Goal: Task Accomplishment & Management: Use online tool/utility

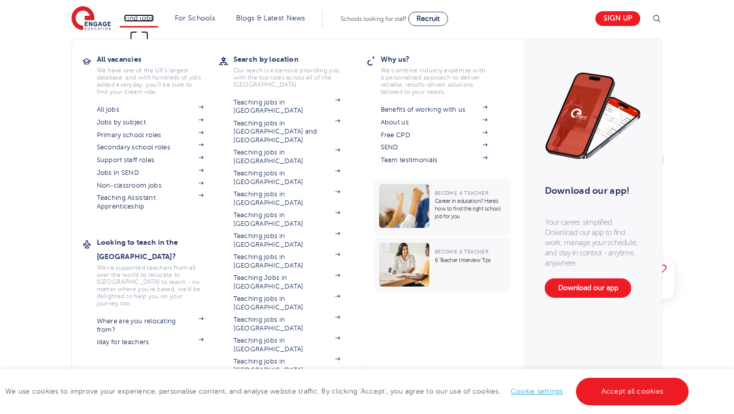
click at [142, 19] on link "Find jobs" at bounding box center [139, 18] width 30 height 8
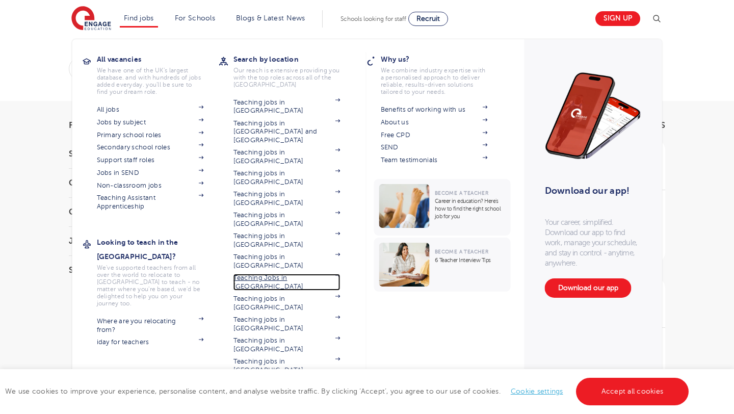
click at [300, 274] on link "Teaching Jobs in [GEOGRAPHIC_DATA]" at bounding box center [286, 282] width 107 height 17
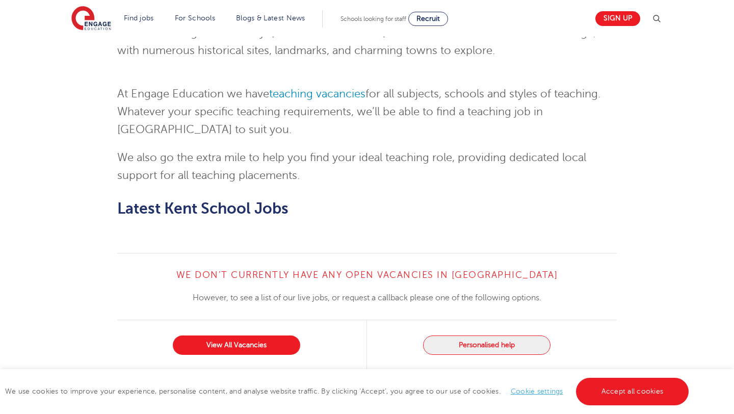
scroll to position [1314, 0]
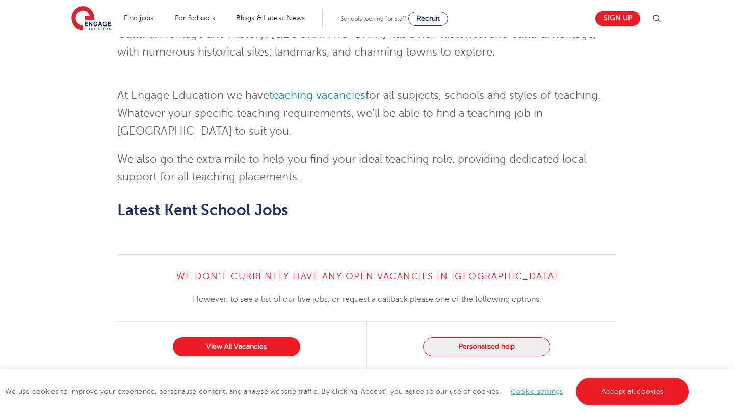
click at [245, 322] on div "View All Vacancies" at bounding box center [242, 347] width 250 height 50
click at [248, 337] on link "View All Vacancies" at bounding box center [236, 346] width 127 height 19
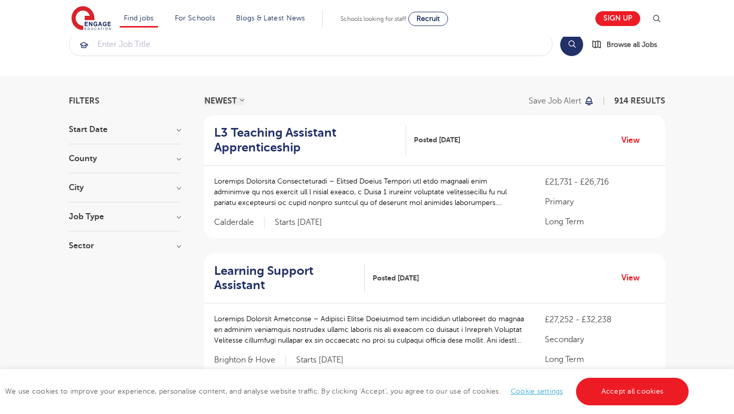
scroll to position [30, 0]
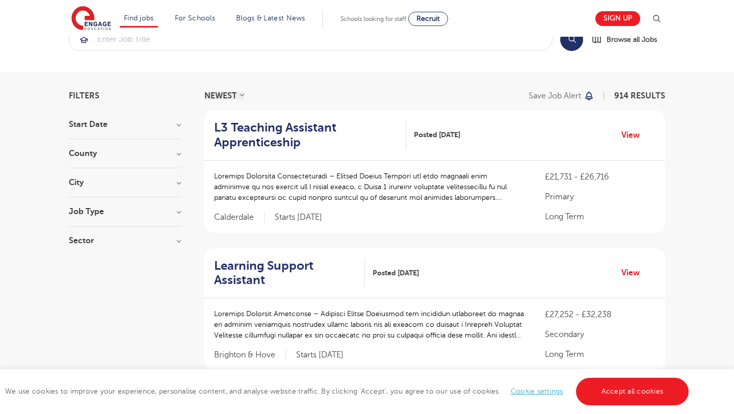
click at [176, 214] on h3 "Job Type" at bounding box center [125, 211] width 112 height 8
click at [84, 246] on label "Daily Supply 26" at bounding box center [115, 248] width 62 height 13
click at [84, 246] on input "Daily Supply 26" at bounding box center [87, 247] width 7 height 7
checkbox input "true"
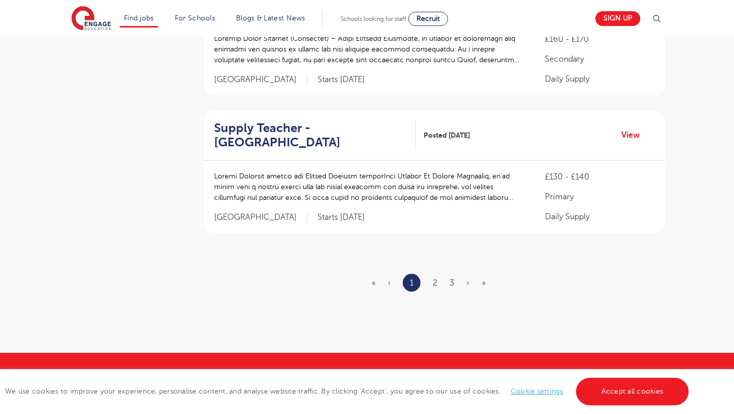
scroll to position [1260, 0]
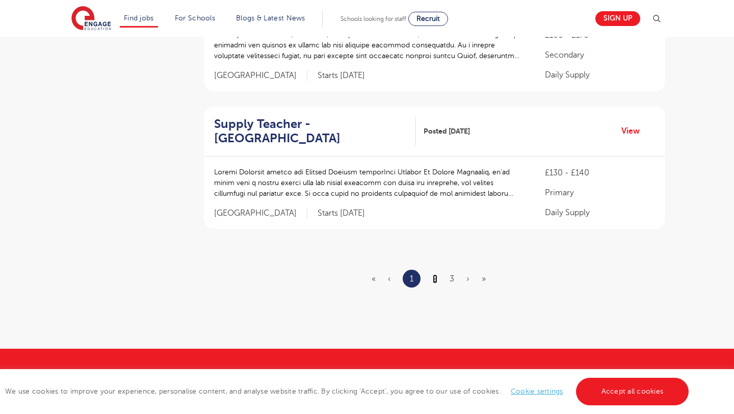
click at [436, 279] on link "2" at bounding box center [435, 278] width 5 height 9
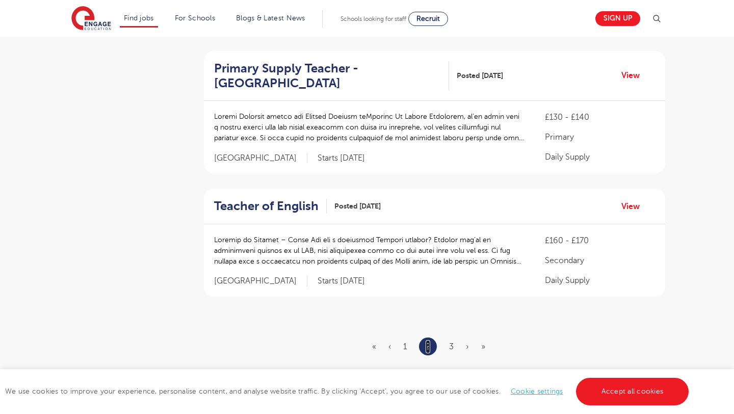
scroll to position [1199, 0]
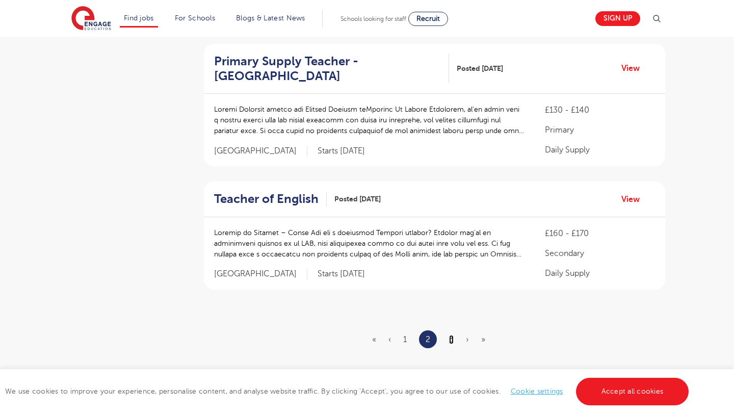
click at [452, 335] on link "3" at bounding box center [451, 339] width 5 height 9
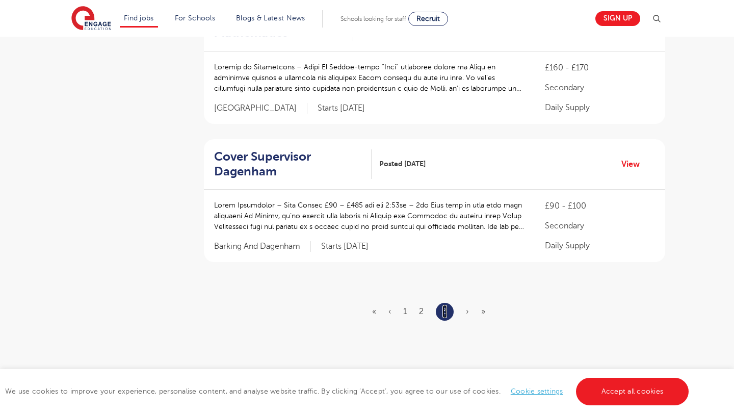
scroll to position [676, 0]
click at [464, 302] on ul "« ‹ 1 2 3 › »" at bounding box center [434, 311] width 125 height 18
click at [466, 306] on span "›" at bounding box center [467, 310] width 3 height 9
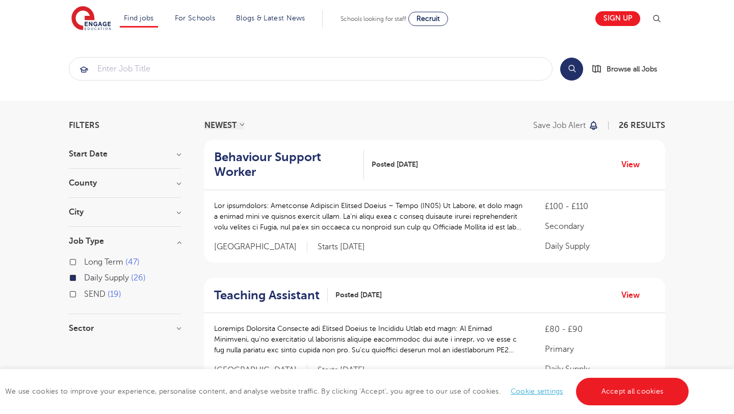
scroll to position [30, 0]
